Goal: Task Accomplishment & Management: Complete application form

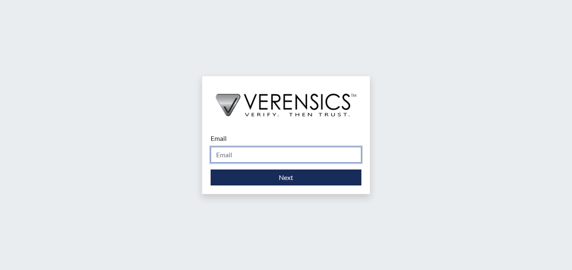
click at [305, 148] on input "Email" at bounding box center [285, 155] width 151 height 16
type input "[EMAIL_ADDRESS][PERSON_NAME][DOMAIN_NAME]"
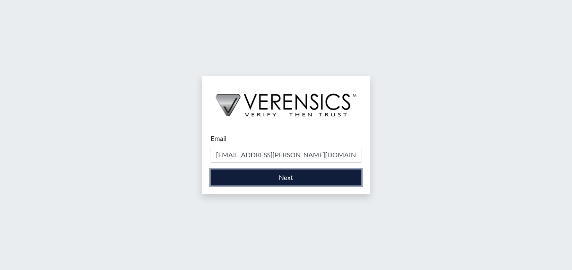
click at [295, 180] on button "Next" at bounding box center [285, 178] width 151 height 16
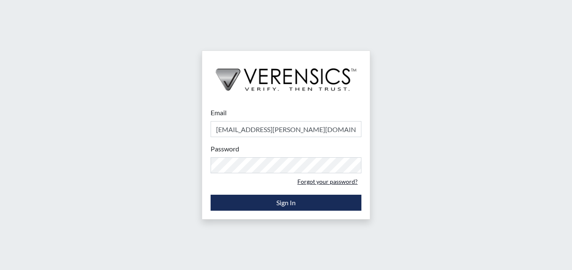
click at [338, 181] on link "Forgot your password?" at bounding box center [327, 181] width 68 height 13
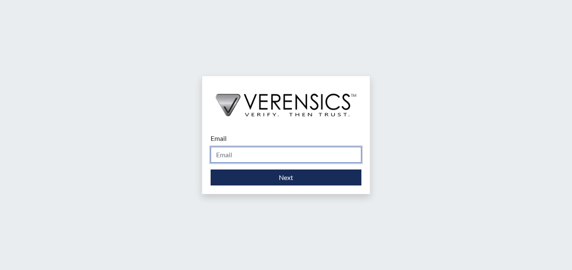
click at [332, 147] on input "Email" at bounding box center [285, 155] width 151 height 16
type input "[EMAIL_ADDRESS][PERSON_NAME][DOMAIN_NAME]"
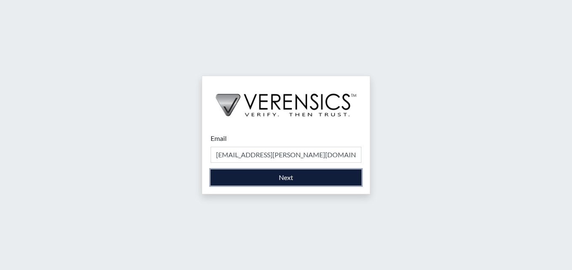
click at [306, 179] on button "Next" at bounding box center [285, 178] width 151 height 16
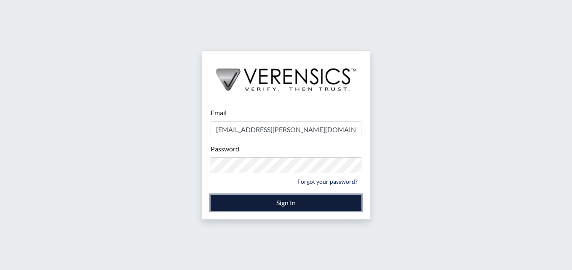
click at [307, 206] on button "Sign In" at bounding box center [285, 203] width 151 height 16
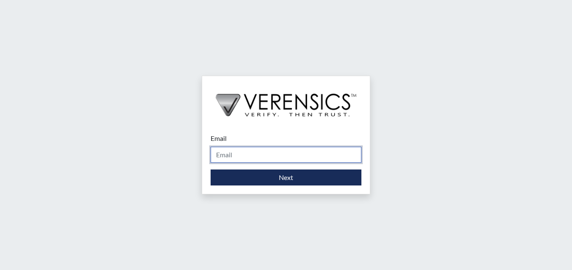
click at [271, 157] on input "Email" at bounding box center [285, 155] width 151 height 16
type input "Shantasha.cobb@gdc.ga.gov"
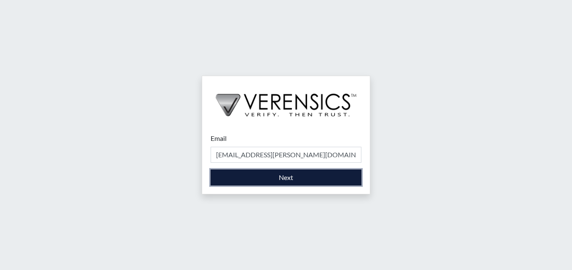
click at [262, 181] on button "Next" at bounding box center [285, 178] width 151 height 16
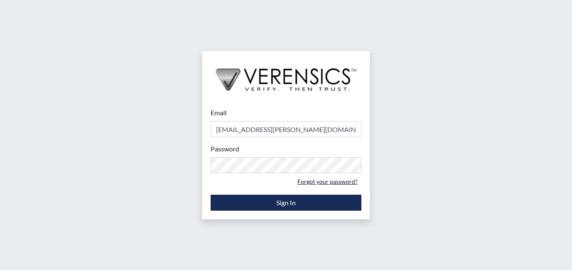
click at [335, 184] on link "Forgot your password?" at bounding box center [327, 181] width 68 height 13
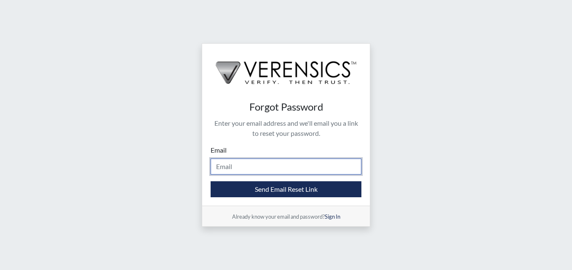
click at [302, 168] on input "Email" at bounding box center [285, 167] width 151 height 16
type input "Shantasha.cobb@gdc.ga.gov"
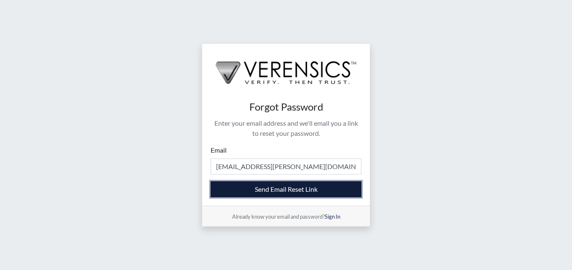
click at [295, 191] on button "Send Email Reset Link" at bounding box center [285, 189] width 151 height 16
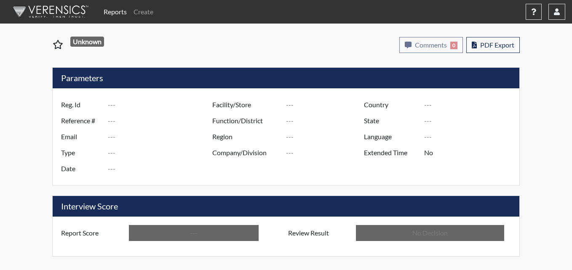
type input "cbs2809"
type input "51671"
type input "---"
type input "Corrections Pre-Employment"
type input "[DATE]"
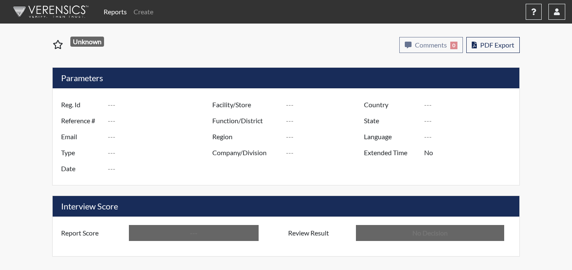
type input "Pulaski SP"
type input "[GEOGRAPHIC_DATA]"
type input "[US_STATE]"
type input "English"
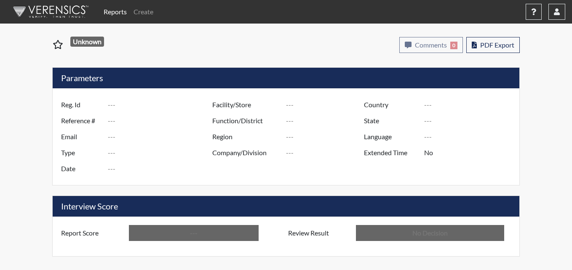
type input "Below Conditions"
type input "In Review"
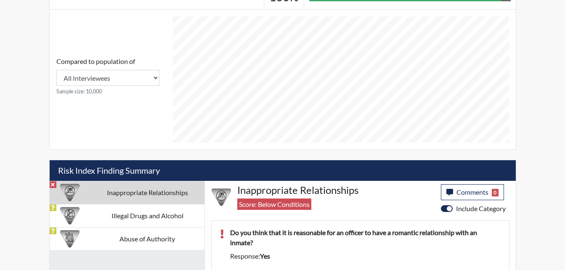
scroll to position [375, 0]
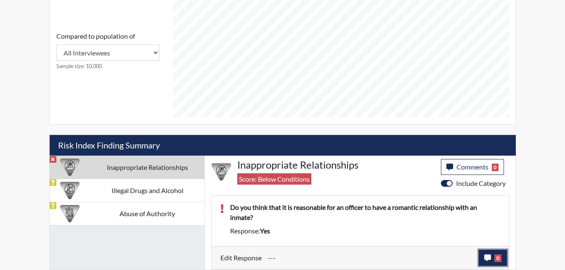
click at [490, 258] on icon "button" at bounding box center [487, 258] width 7 height 7
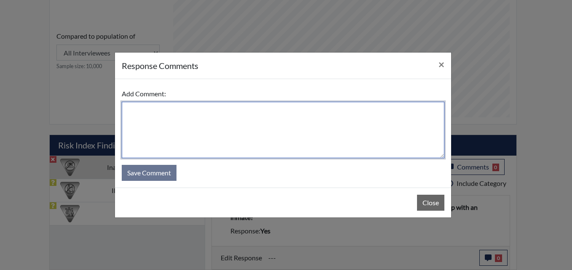
click at [154, 117] on textarea at bounding box center [283, 130] width 322 height 56
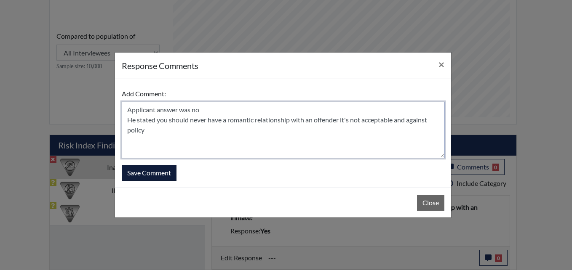
type textarea "Applicant answer was no He stated you should never have a romantic relationship…"
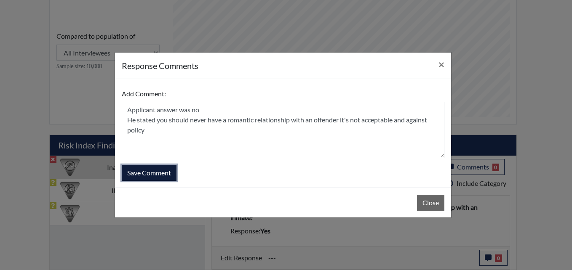
click at [154, 175] on button "Save Comment" at bounding box center [149, 173] width 55 height 16
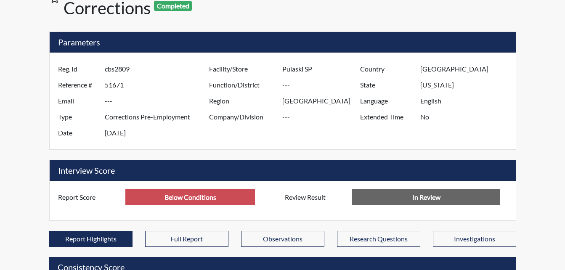
scroll to position [0, 0]
